Goal: Task Accomplishment & Management: Manage account settings

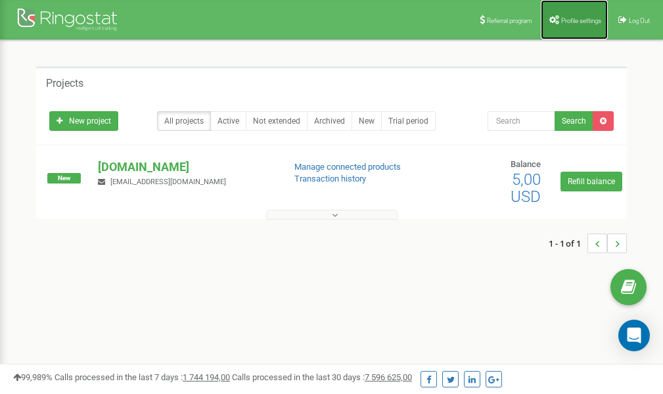
click at [561, 18] on span "Profile settings" at bounding box center [581, 20] width 40 height 7
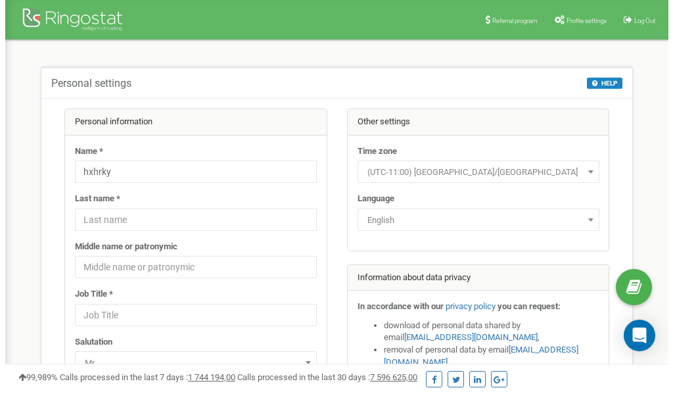
scroll to position [66, 0]
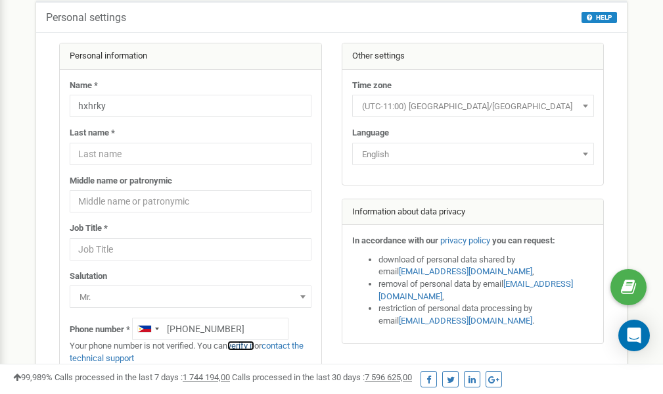
click at [248, 346] on link "verify it" at bounding box center [240, 345] width 27 height 10
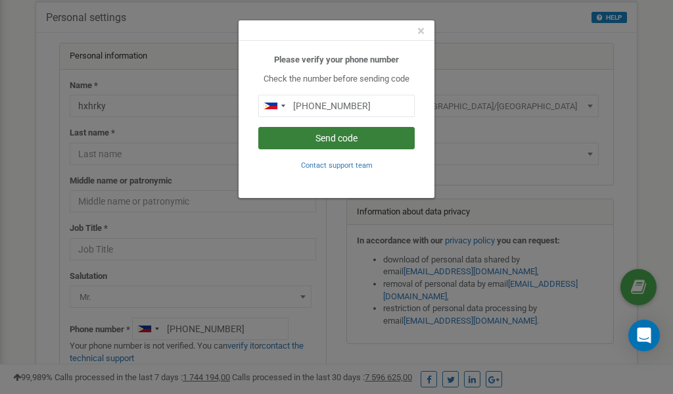
click at [330, 138] on button "Send code" at bounding box center [336, 138] width 156 height 22
